Goal: Information Seeking & Learning: Learn about a topic

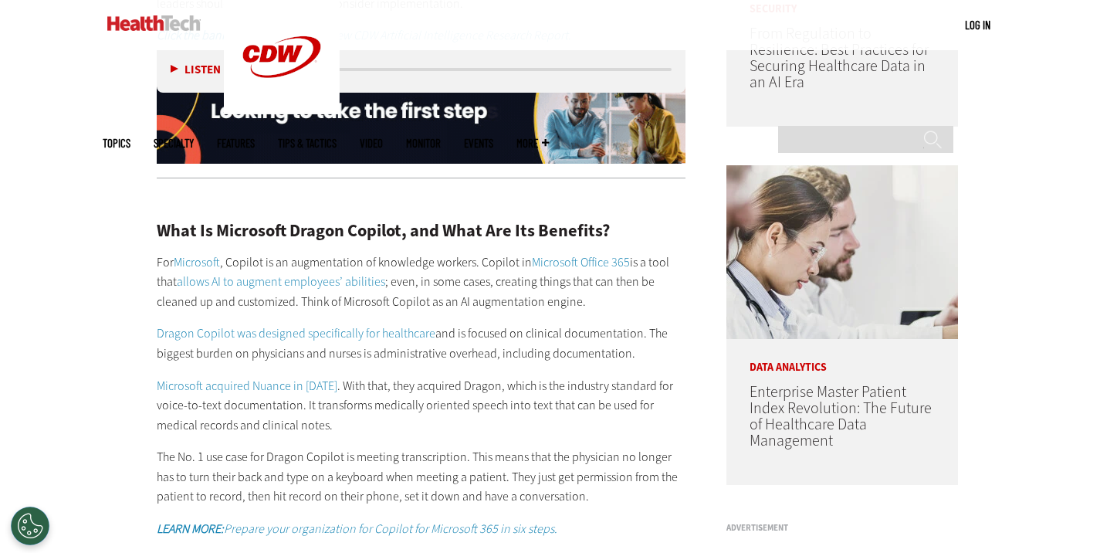
scroll to position [1158, 0]
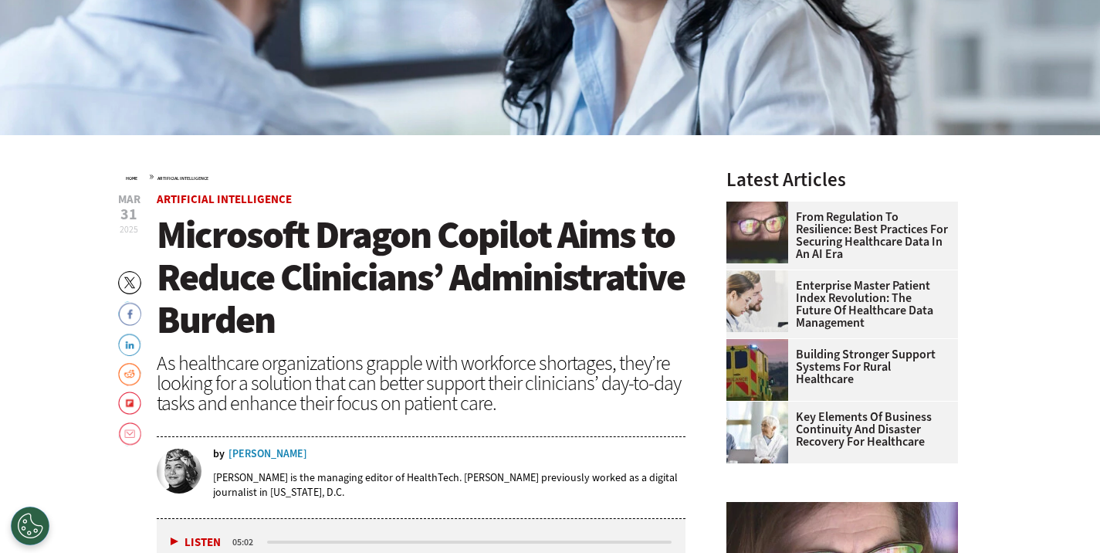
scroll to position [463, 0]
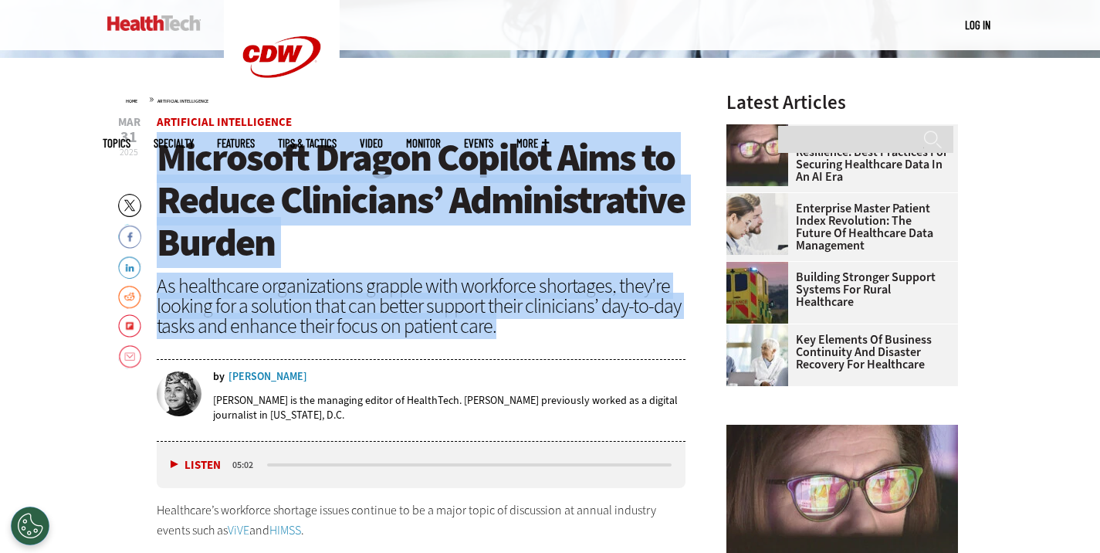
drag, startPoint x: 160, startPoint y: 154, endPoint x: 506, endPoint y: 319, distance: 383.0
click at [506, 319] on header "Mar 31 2025 Twitter Facebook LinkedIn Reddit Flipboard Email Artificial Intelli…" at bounding box center [422, 279] width 530 height 325
copy header "Microsoft Dragon Copilot Aims to Reduce Clinicians’ Administrative Burden As he…"
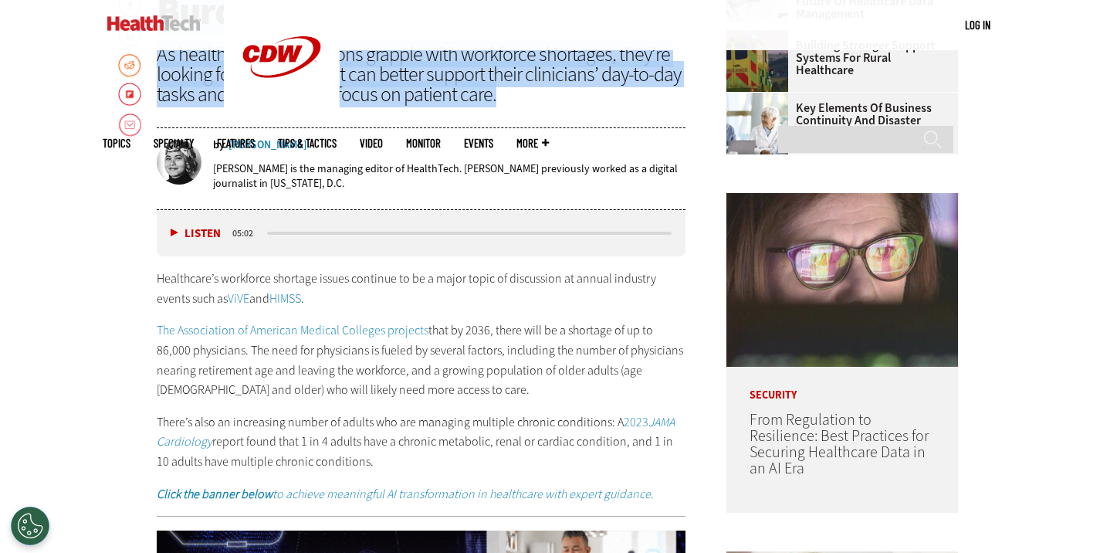
scroll to position [772, 0]
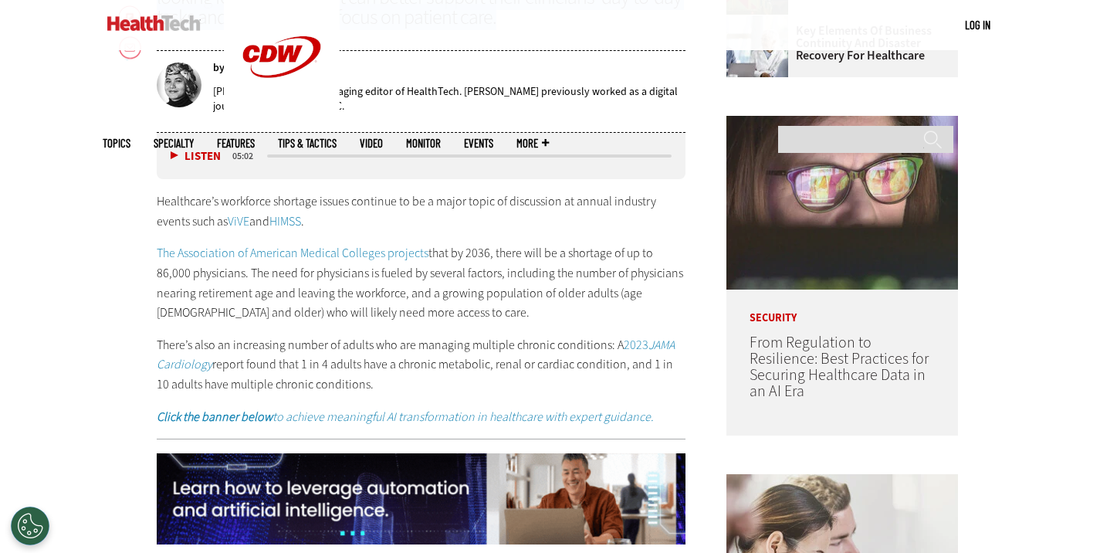
click at [158, 203] on p "Healthcare’s workforce shortage issues continue to be a major topic of discussi…" at bounding box center [422, 210] width 530 height 39
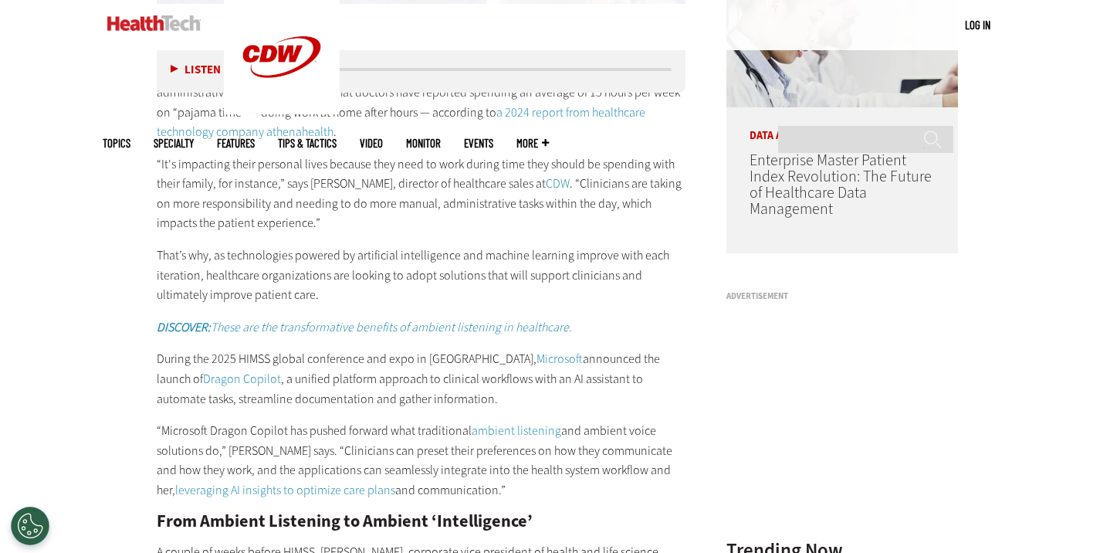
scroll to position [1467, 0]
